Goal: Task Accomplishment & Management: Complete application form

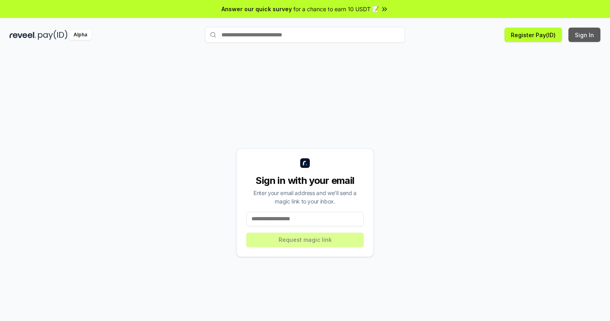
click at [585, 35] on button "Sign In" at bounding box center [584, 35] width 32 height 14
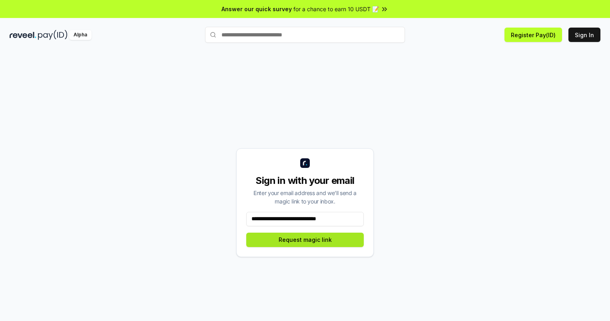
type input "**********"
click at [305, 239] on button "Request magic link" at bounding box center [305, 240] width 118 height 14
